Goal: Information Seeking & Learning: Learn about a topic

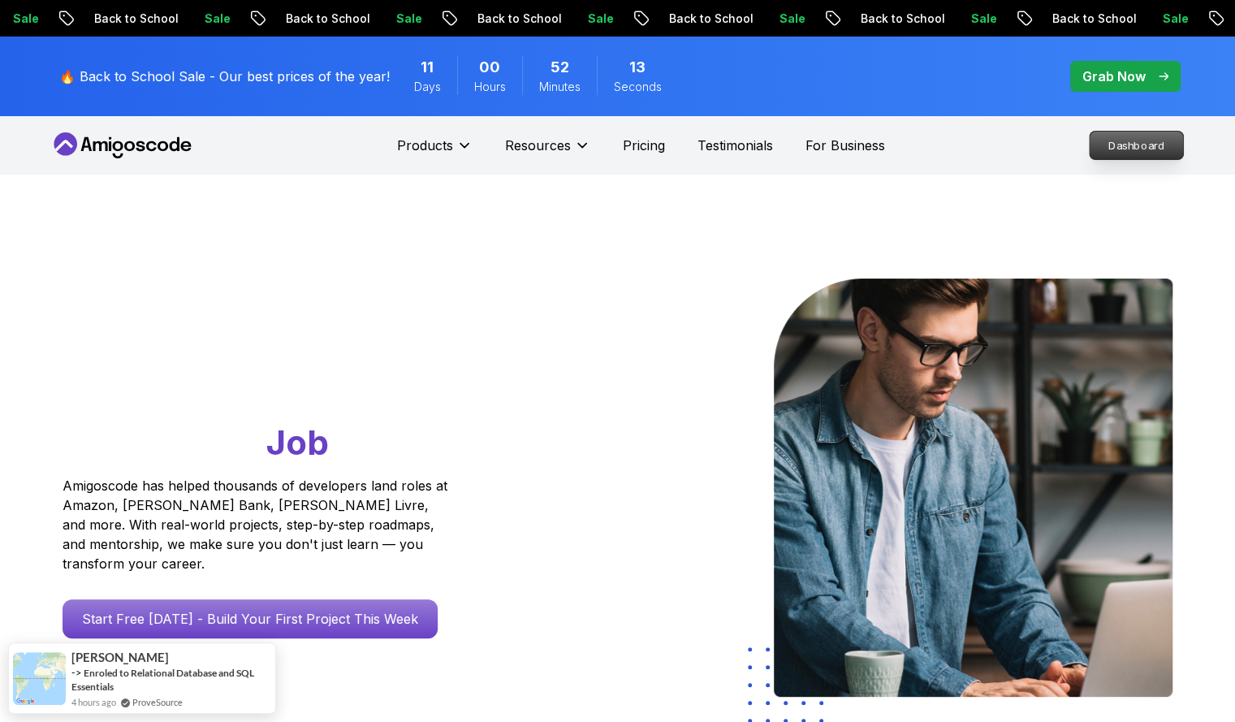
click at [1152, 144] on p "Dashboard" at bounding box center [1136, 146] width 93 height 28
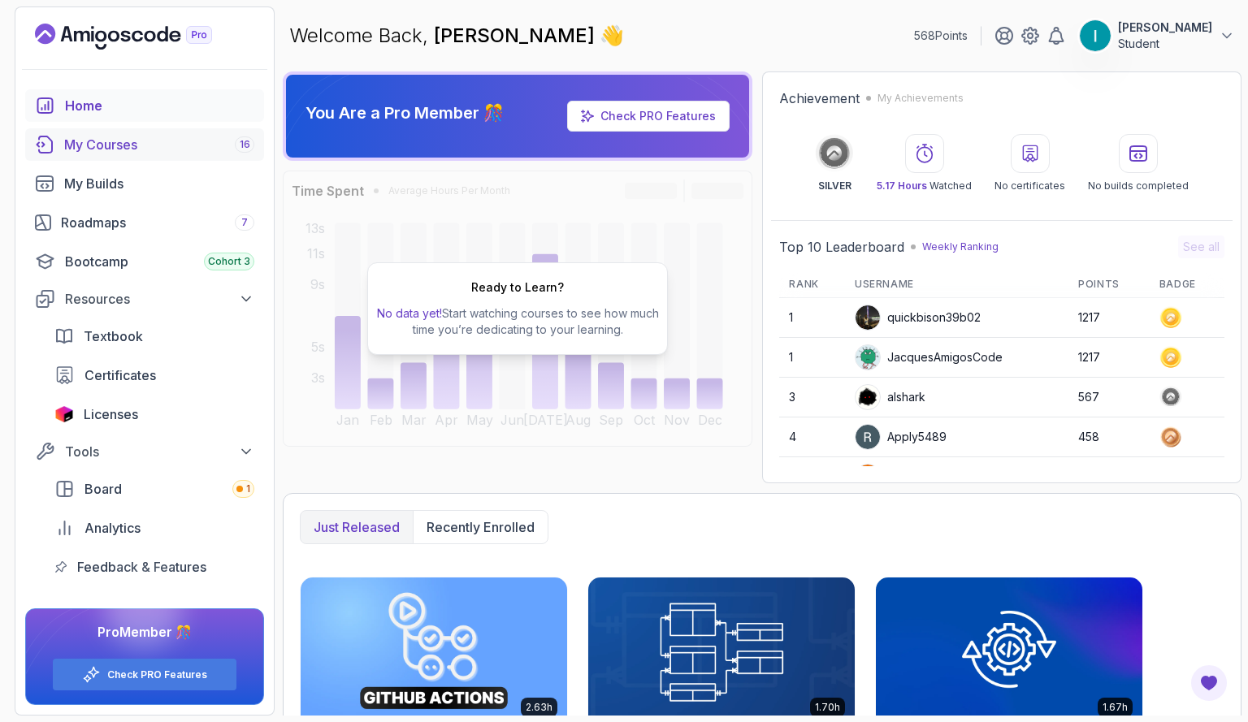
click at [118, 145] on div "My Courses 16" at bounding box center [159, 144] width 190 height 19
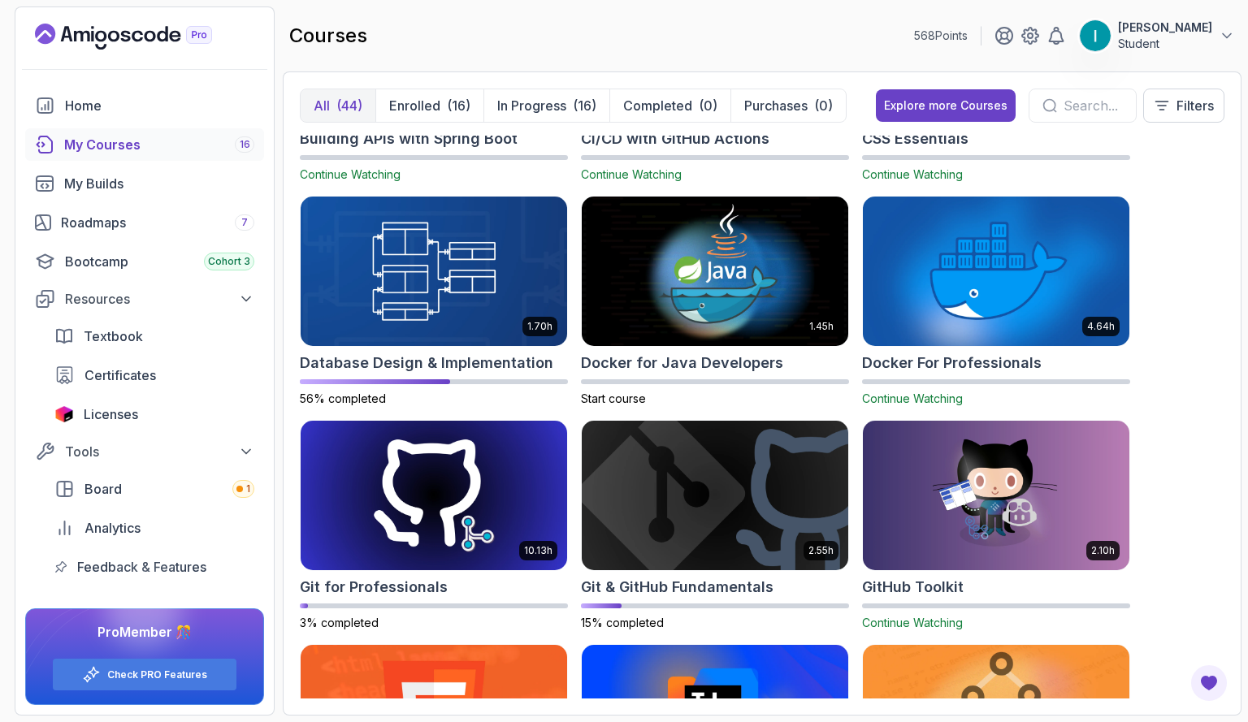
scroll to position [424, 0]
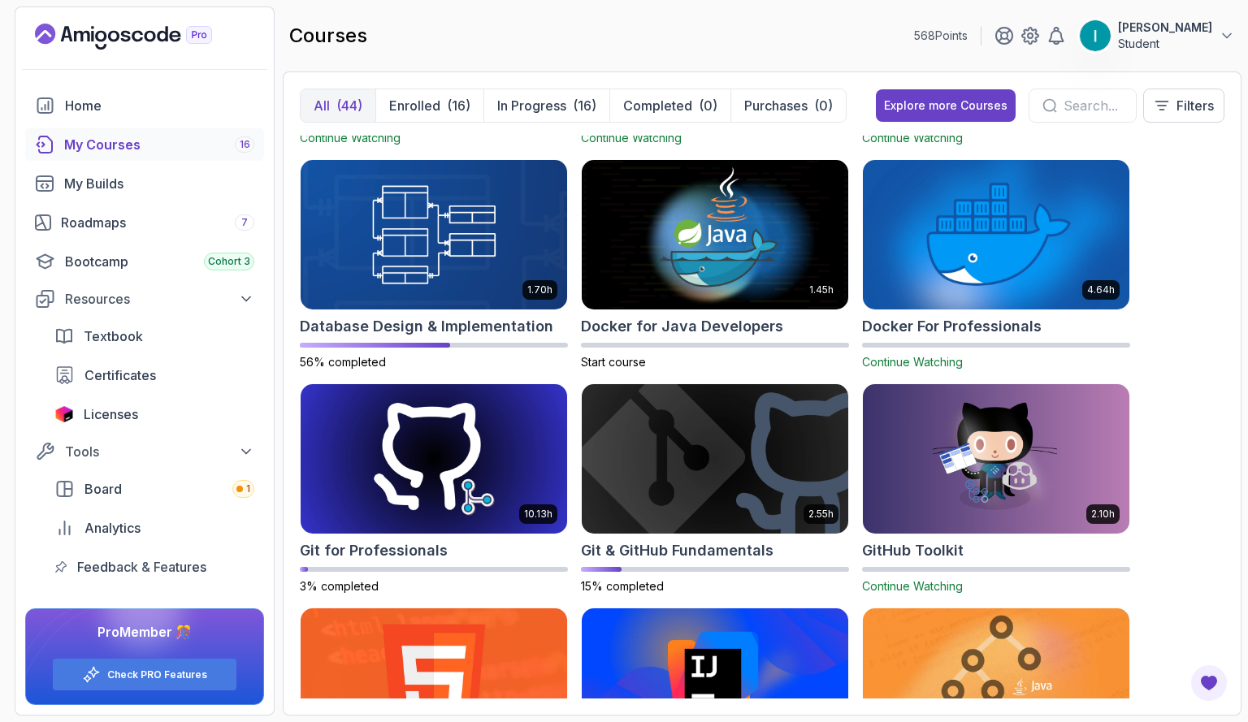
click at [907, 240] on img at bounding box center [995, 235] width 279 height 157
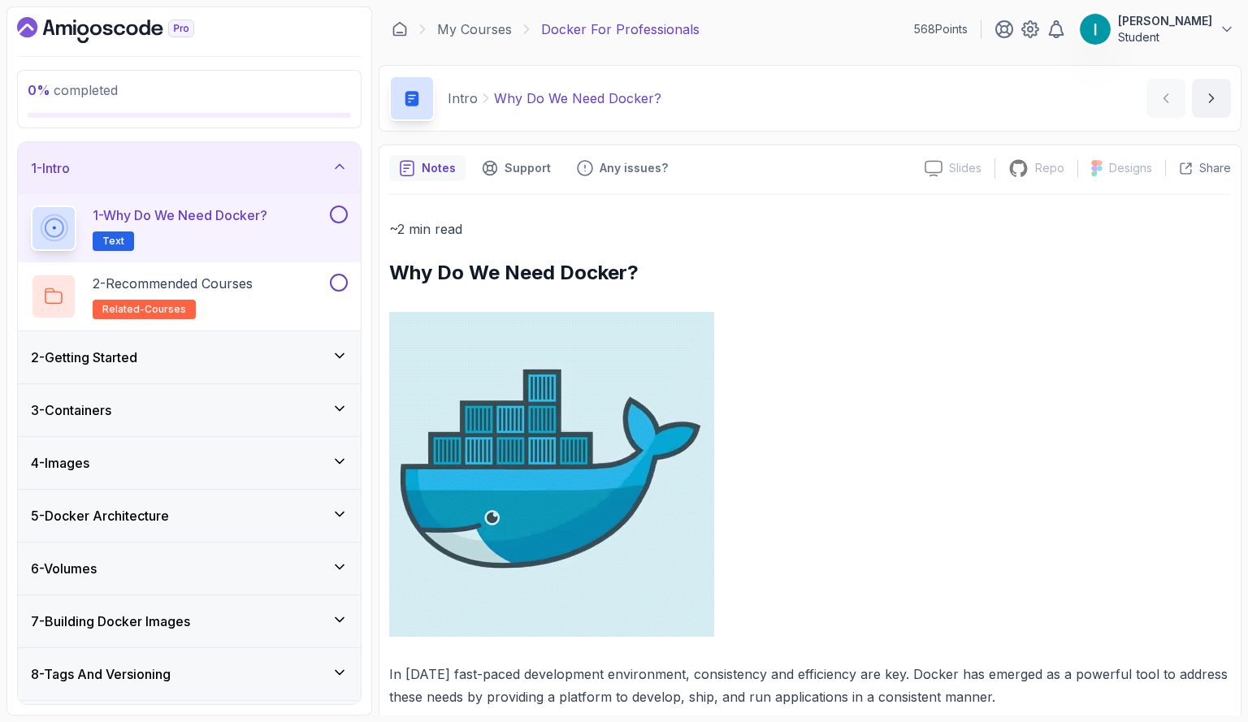
click at [338, 170] on icon at bounding box center [339, 166] width 16 height 16
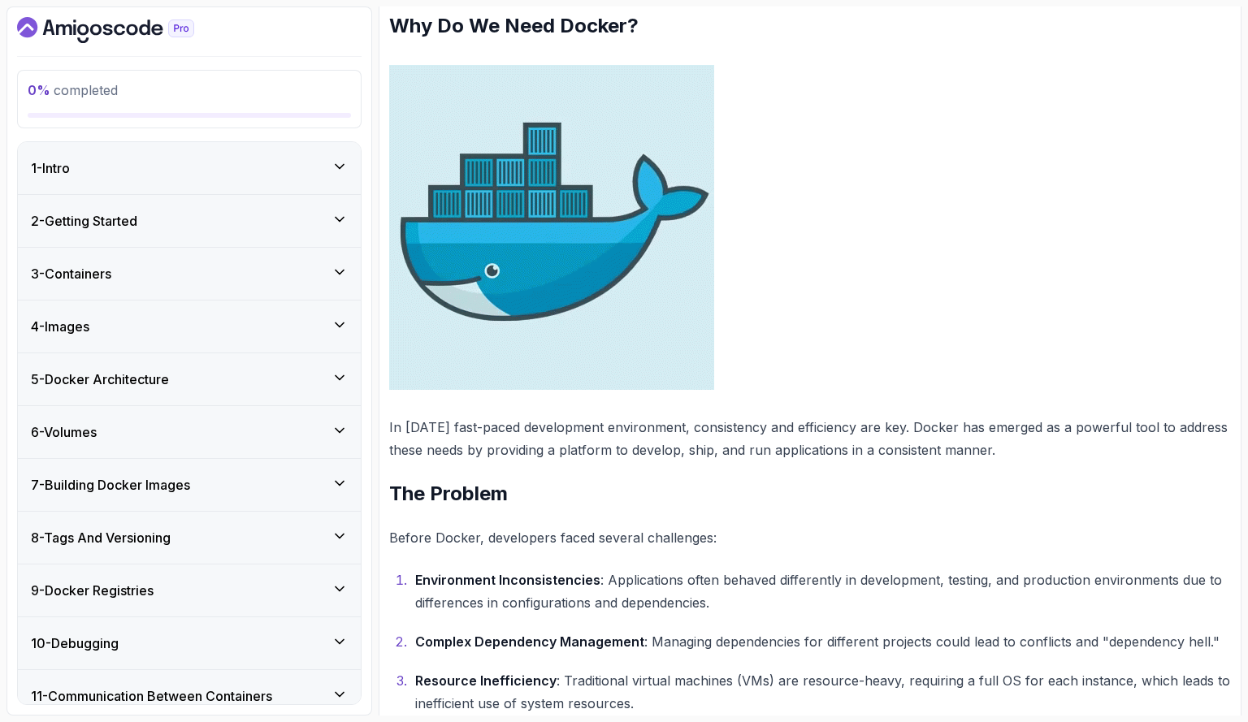
scroll to position [262, 0]
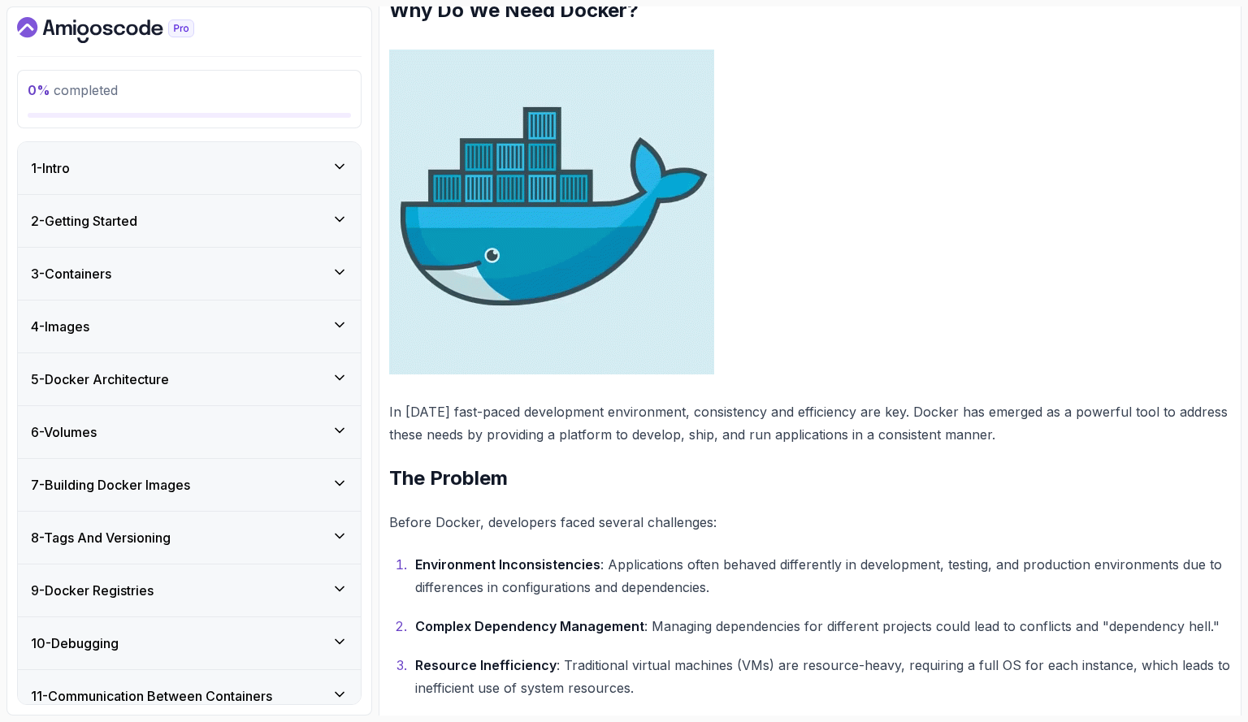
click at [154, 211] on div "2 - Getting Started" at bounding box center [189, 220] width 317 height 19
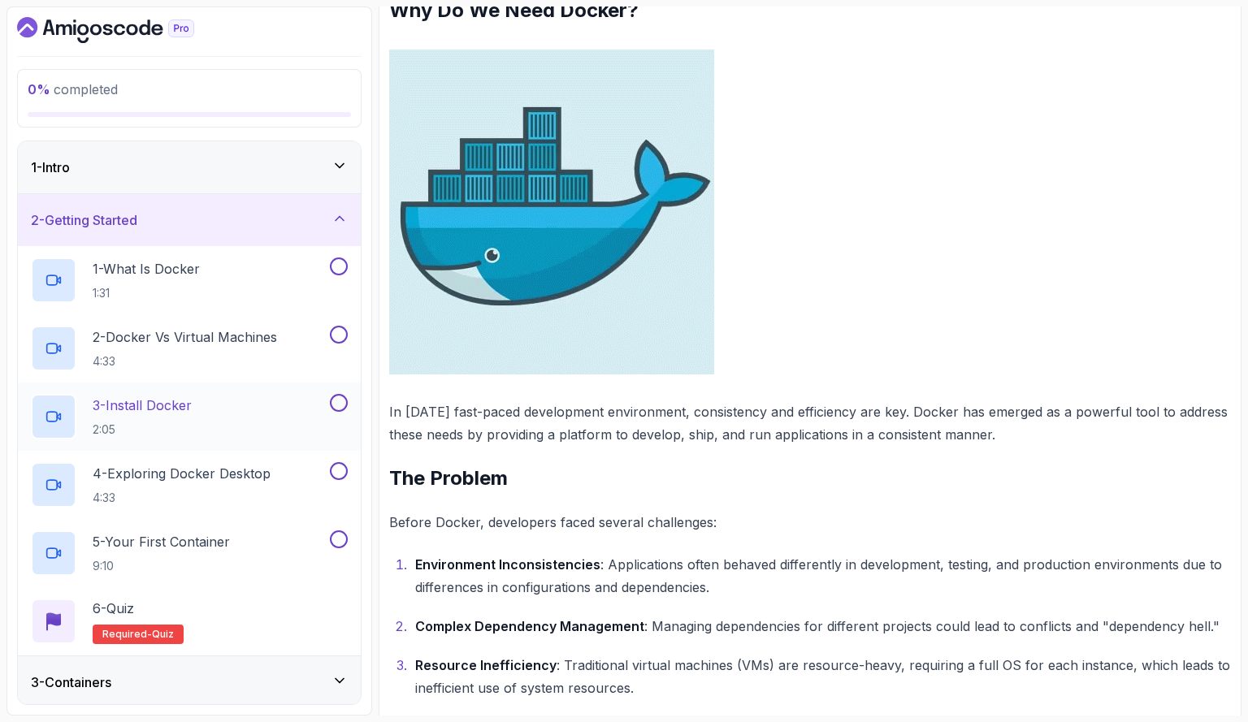
click at [141, 402] on p "3 - Install Docker" at bounding box center [142, 405] width 99 height 19
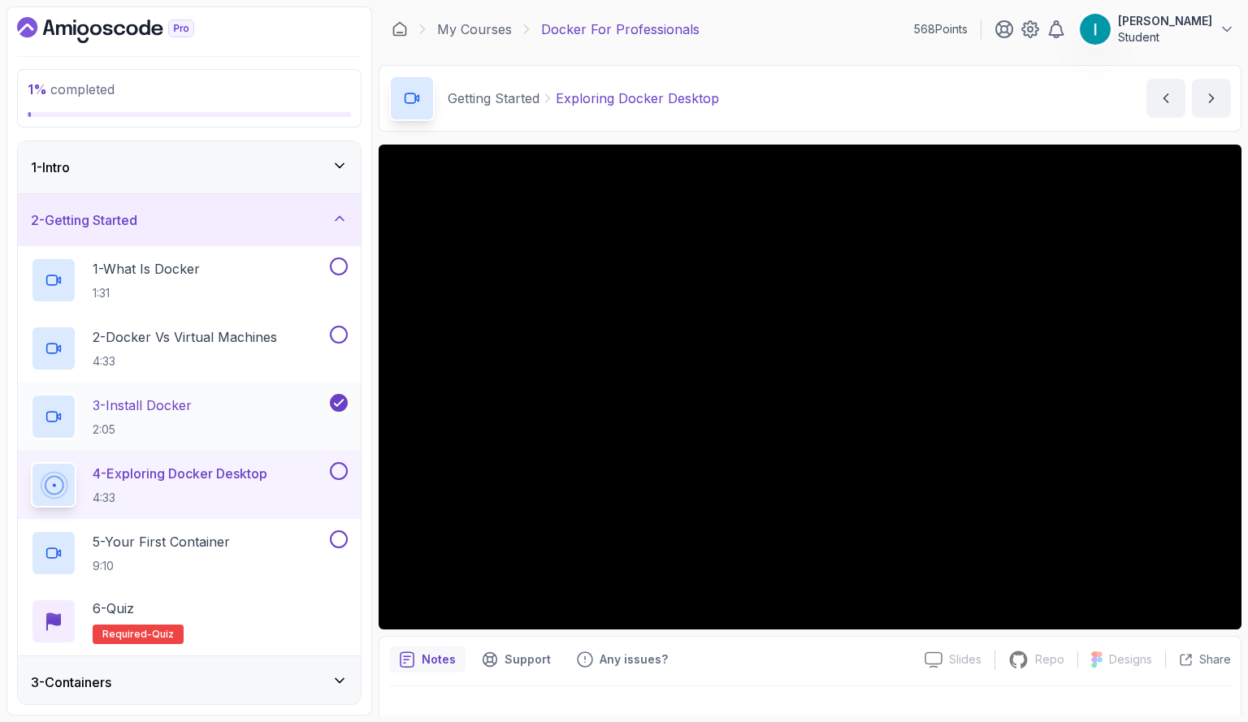
click at [216, 415] on div "3 - Install Docker 2:05" at bounding box center [179, 416] width 296 height 45
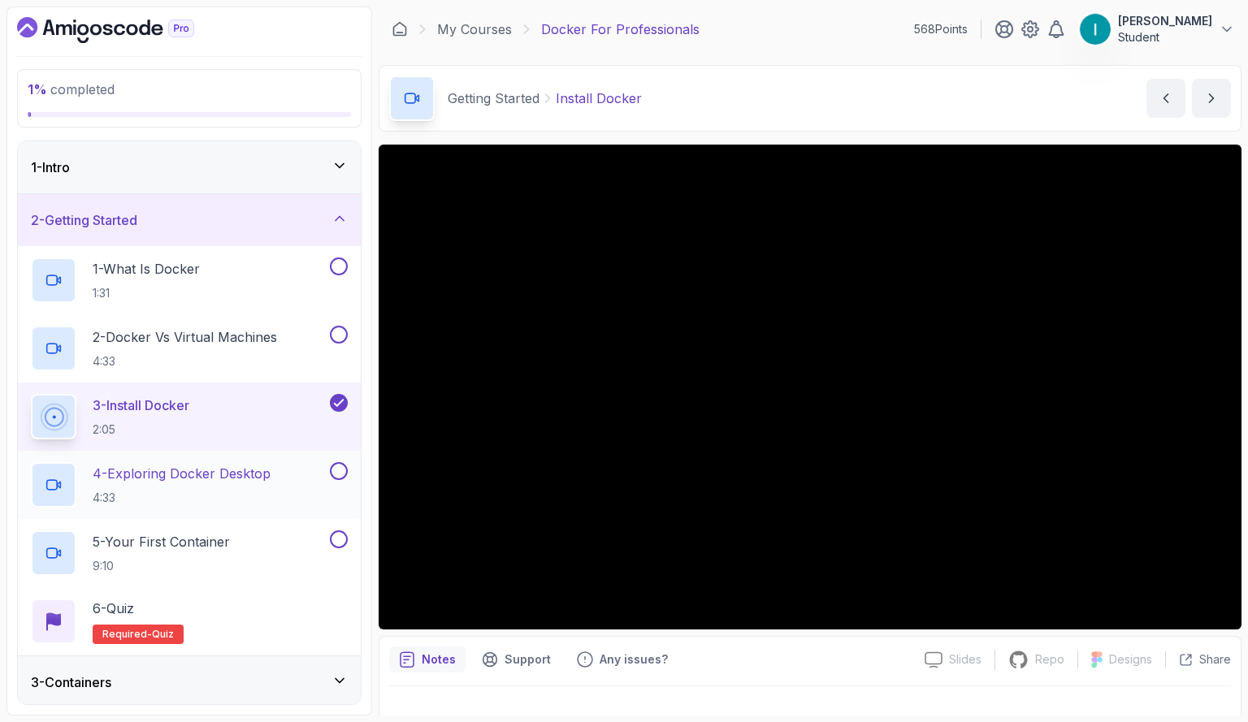
click at [235, 474] on p "4 - Exploring Docker Desktop" at bounding box center [182, 473] width 178 height 19
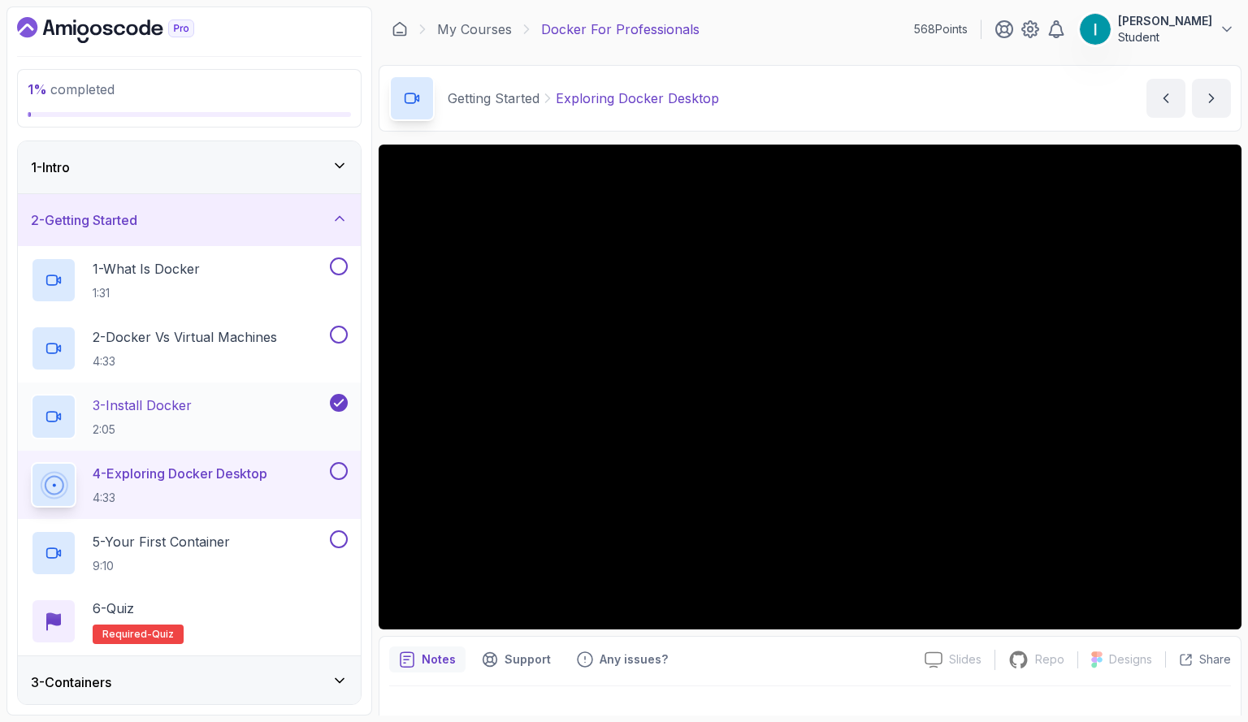
click at [201, 402] on div "3 - Install Docker 2:05" at bounding box center [179, 416] width 296 height 45
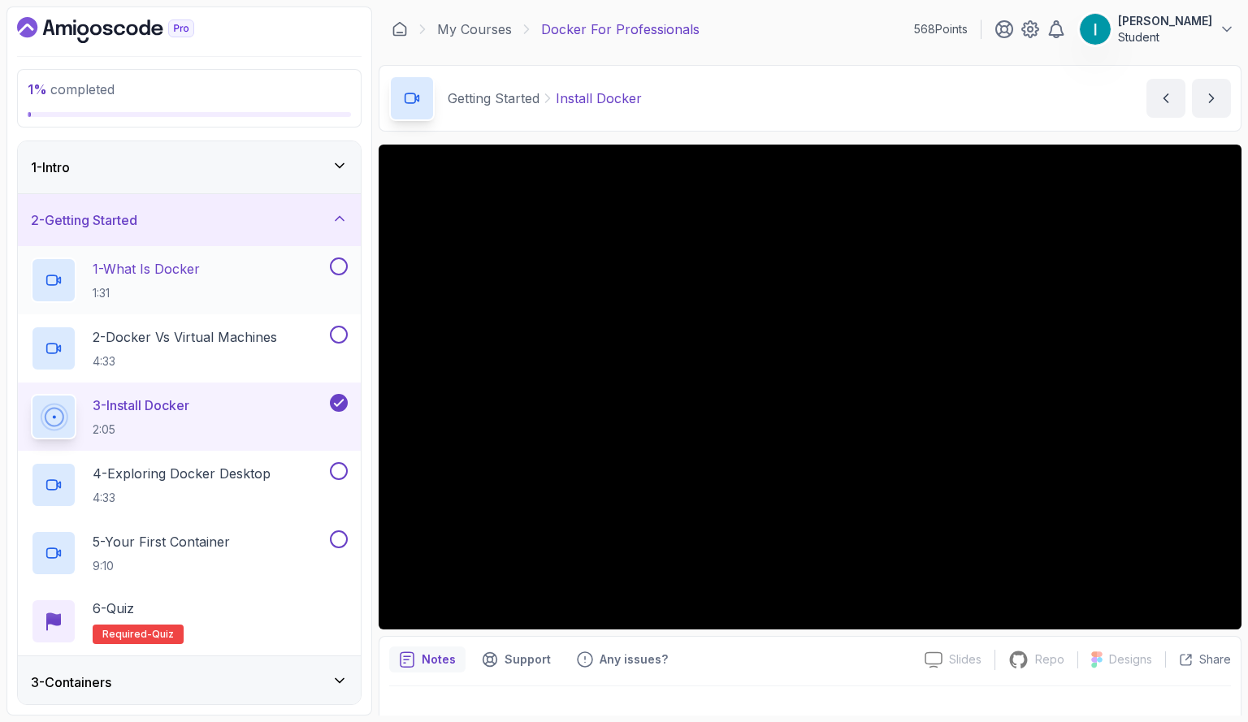
click at [226, 251] on div "1 - What Is Docker 1:31" at bounding box center [189, 280] width 343 height 68
click at [200, 282] on h2 "1 - What Is Docker 1:31" at bounding box center [146, 280] width 107 height 42
